Goal: Information Seeking & Learning: Check status

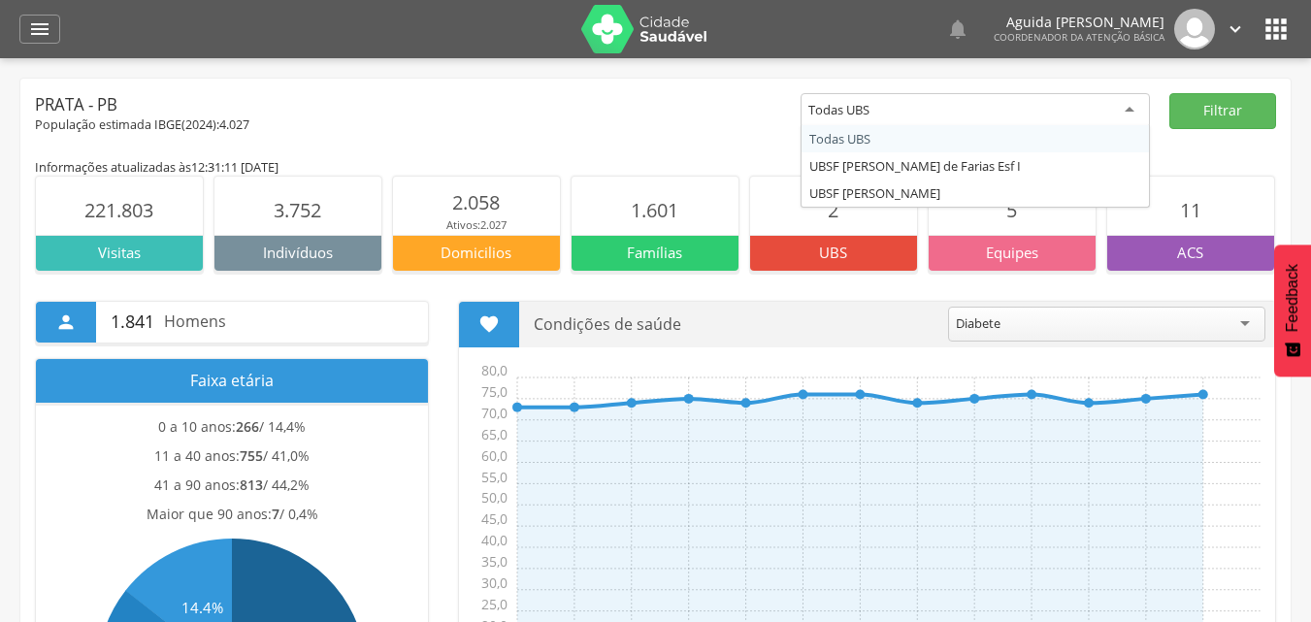
click at [885, 109] on div "Todas UBS" at bounding box center [974, 110] width 349 height 35
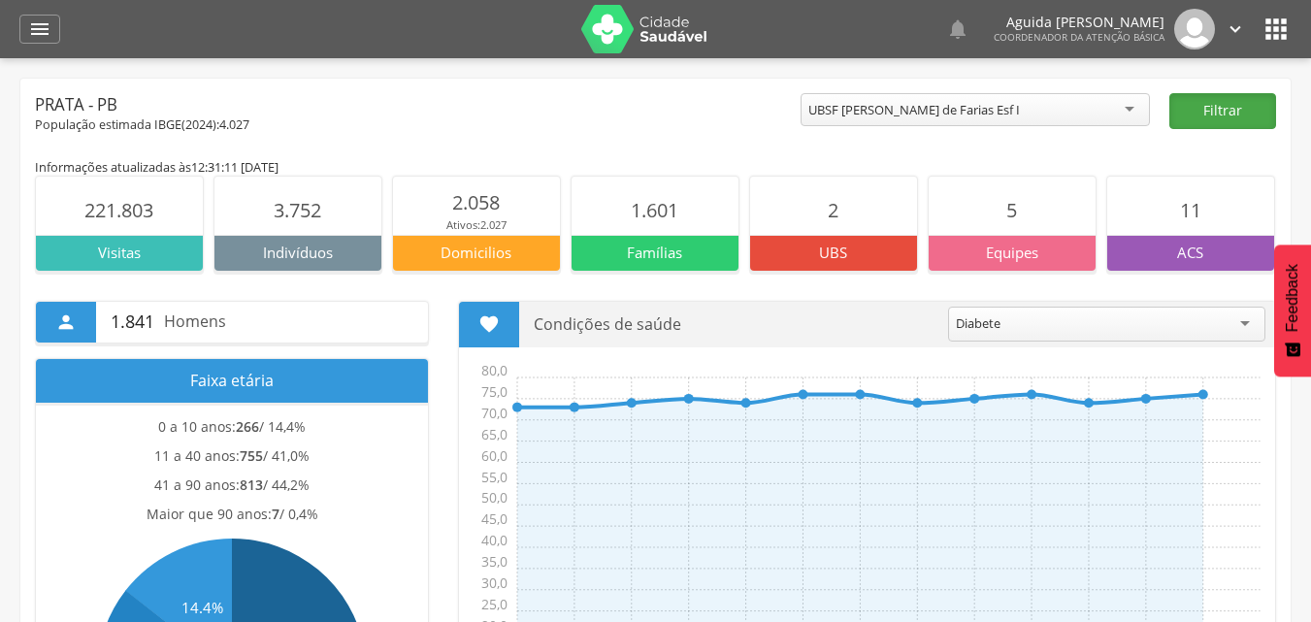
click at [1191, 123] on button "Filtrar" at bounding box center [1222, 111] width 107 height 36
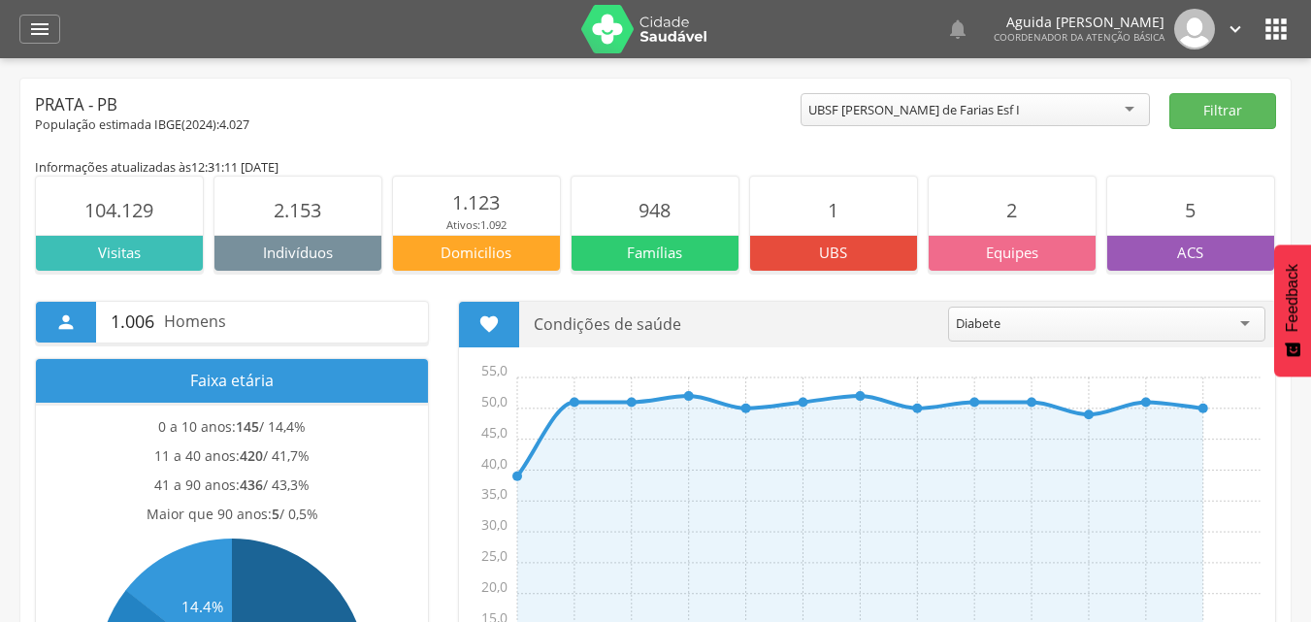
drag, startPoint x: 528, startPoint y: 252, endPoint x: 413, endPoint y: 256, distance: 114.6
click at [413, 256] on p "Domicilios" at bounding box center [476, 253] width 167 height 20
click at [988, 257] on p "Equipes" at bounding box center [1011, 253] width 167 height 20
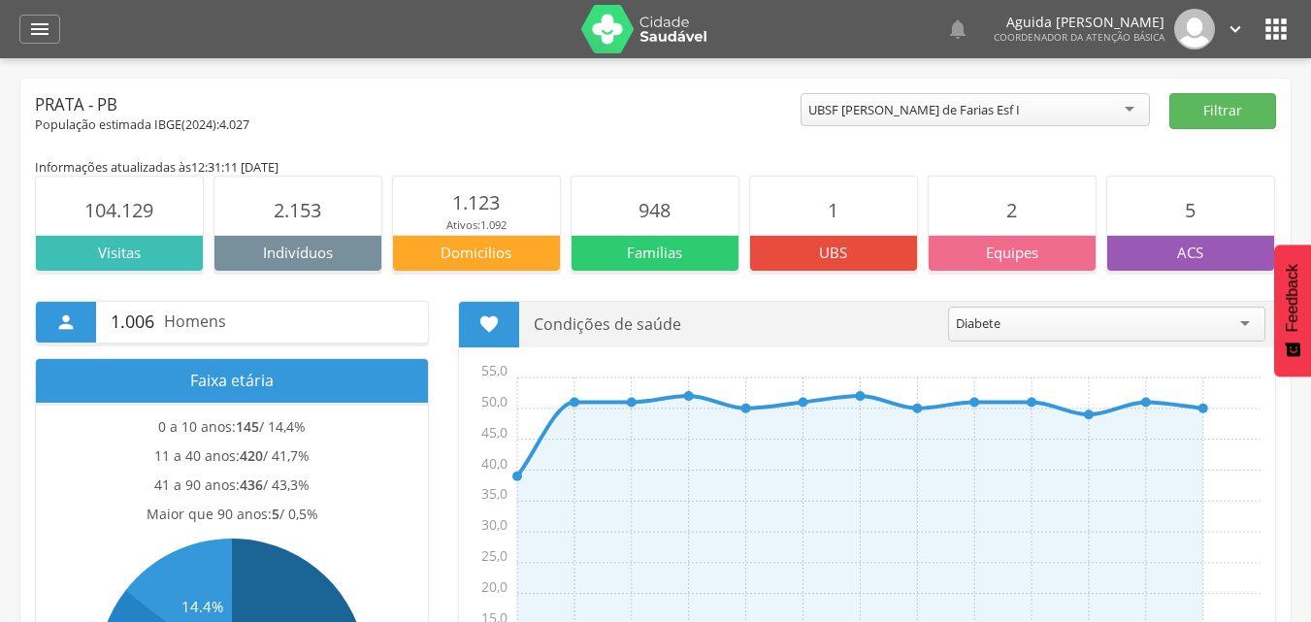
click at [988, 257] on p "Equipes" at bounding box center [1011, 253] width 167 height 20
click at [672, 223] on section "948" at bounding box center [654, 206] width 167 height 58
